Goal: Task Accomplishment & Management: Manage account settings

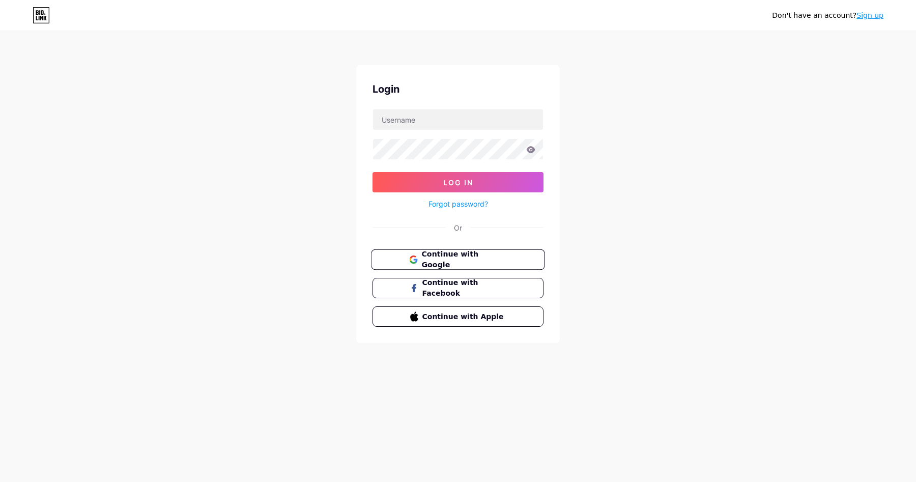
click at [473, 257] on span "Continue with Google" at bounding box center [463, 260] width 85 height 22
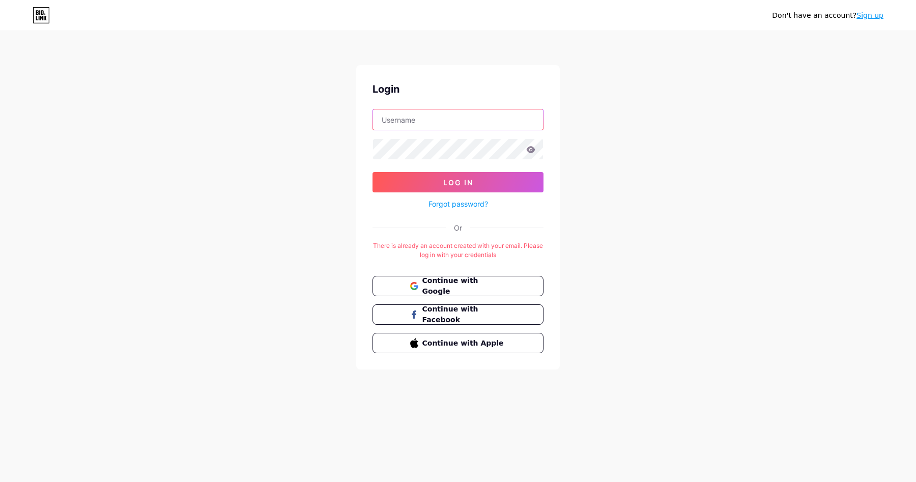
click at [464, 124] on input "text" at bounding box center [458, 119] width 170 height 20
type input "[EMAIL_ADDRESS][DOMAIN_NAME]"
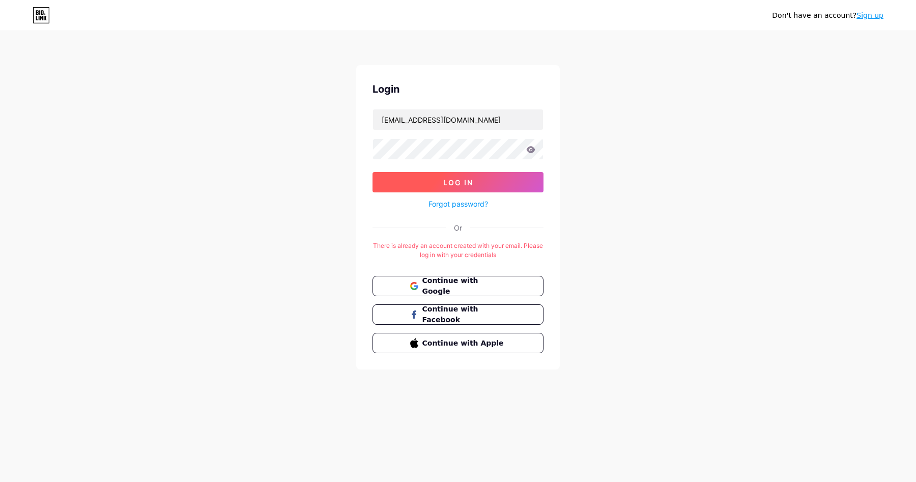
click at [476, 187] on button "Log In" at bounding box center [457, 182] width 171 height 20
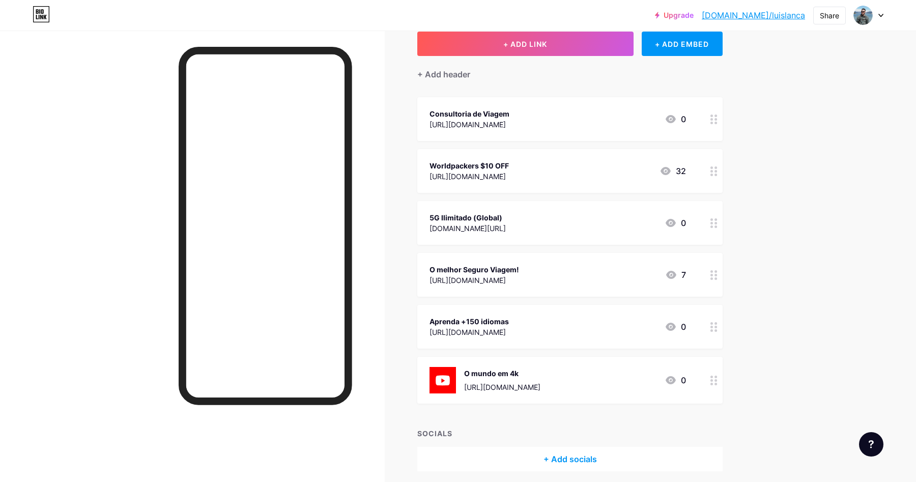
scroll to position [90, 0]
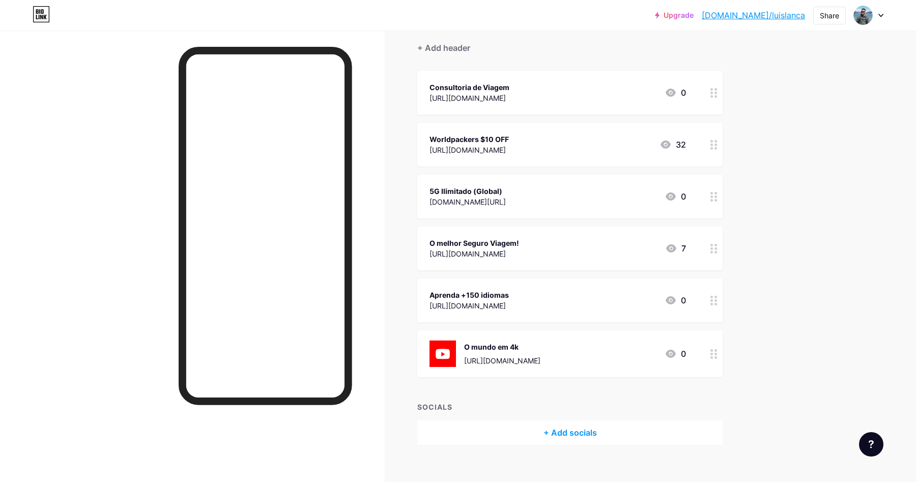
click at [509, 305] on div "[URL][DOMAIN_NAME]" at bounding box center [468, 305] width 79 height 11
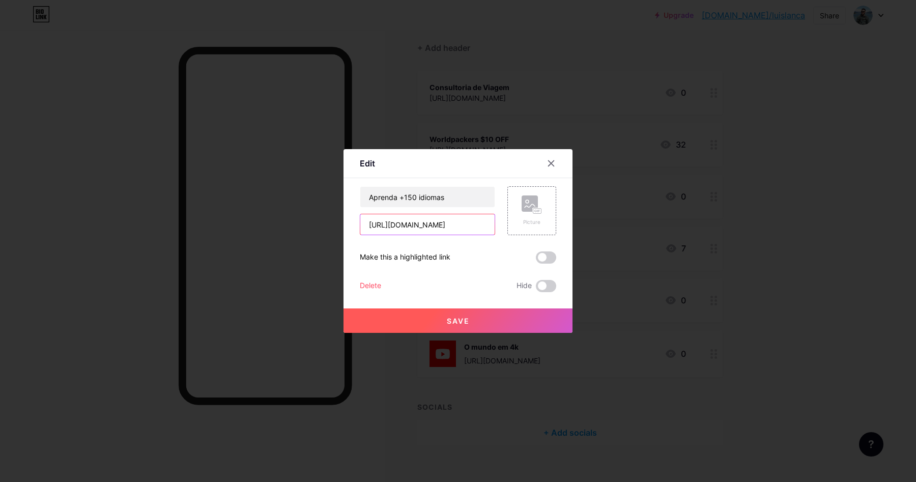
click at [432, 227] on input "[URL][DOMAIN_NAME]" at bounding box center [427, 224] width 134 height 20
click at [552, 159] on icon at bounding box center [551, 163] width 8 height 8
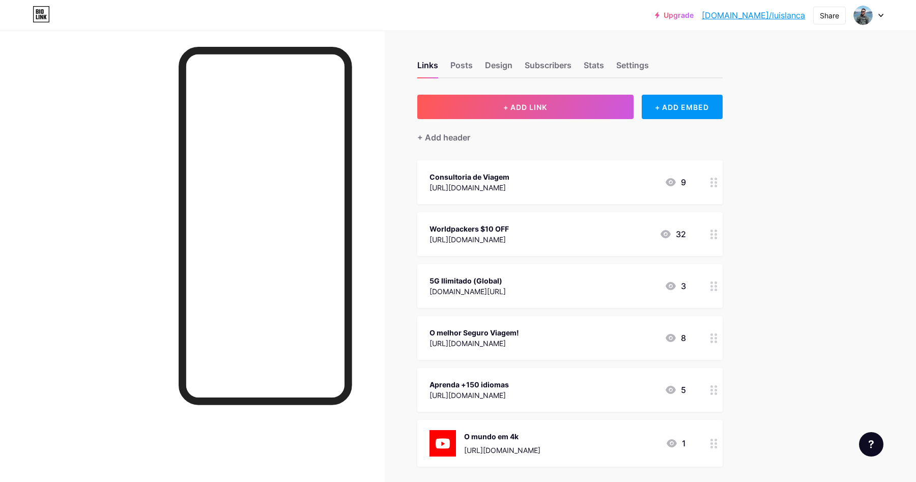
click at [485, 394] on div "[URL][DOMAIN_NAME]" at bounding box center [468, 395] width 79 height 11
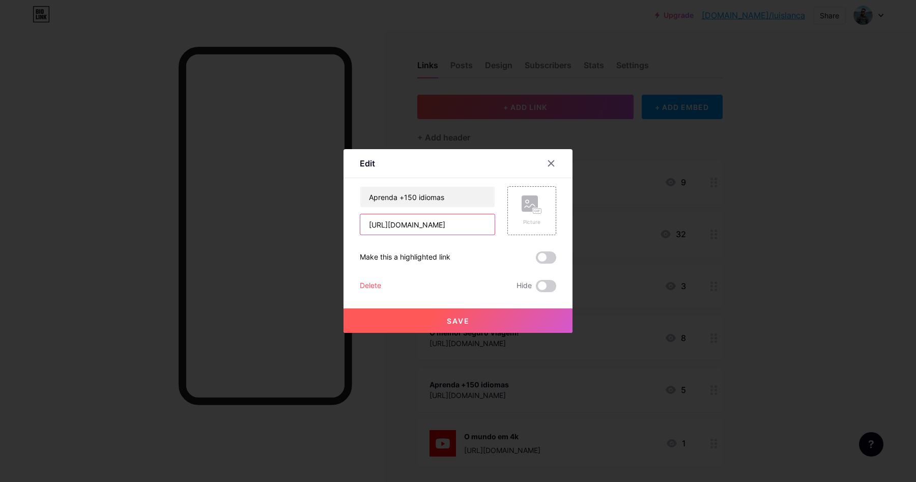
click at [424, 228] on input "[URL][DOMAIN_NAME]" at bounding box center [427, 224] width 134 height 20
click at [454, 224] on input "[URL][DOMAIN_NAME]" at bounding box center [427, 224] width 134 height 20
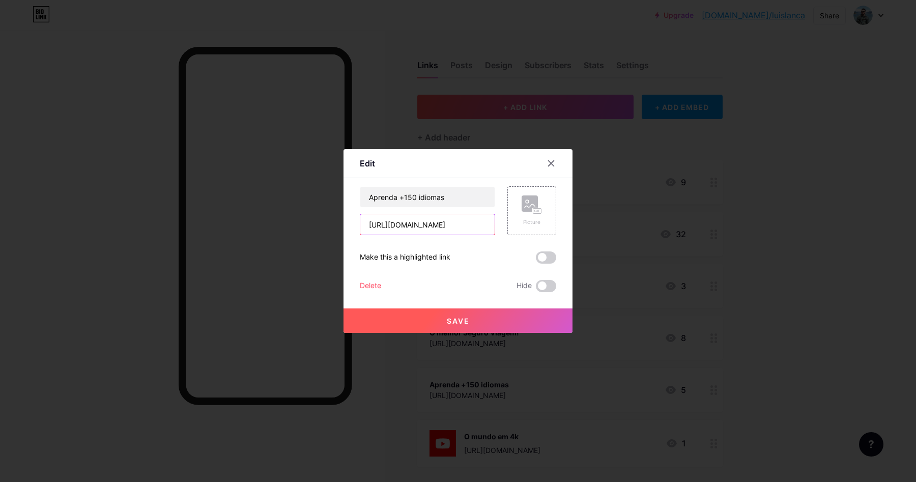
click at [454, 224] on input "[URL][DOMAIN_NAME]" at bounding box center [427, 224] width 134 height 20
